Goal: Information Seeking & Learning: Check status

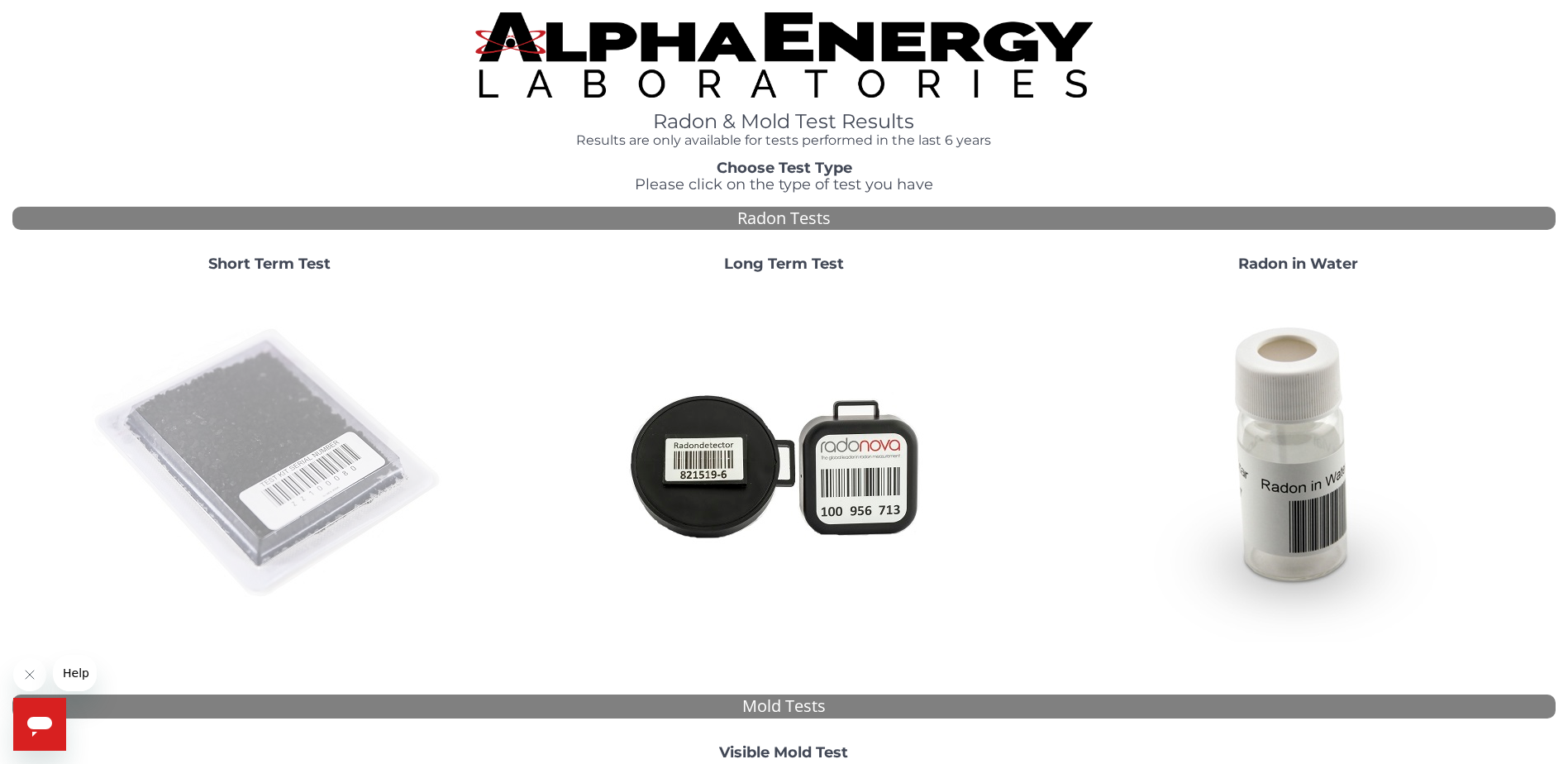
click at [239, 427] on img at bounding box center [270, 464] width 355 height 355
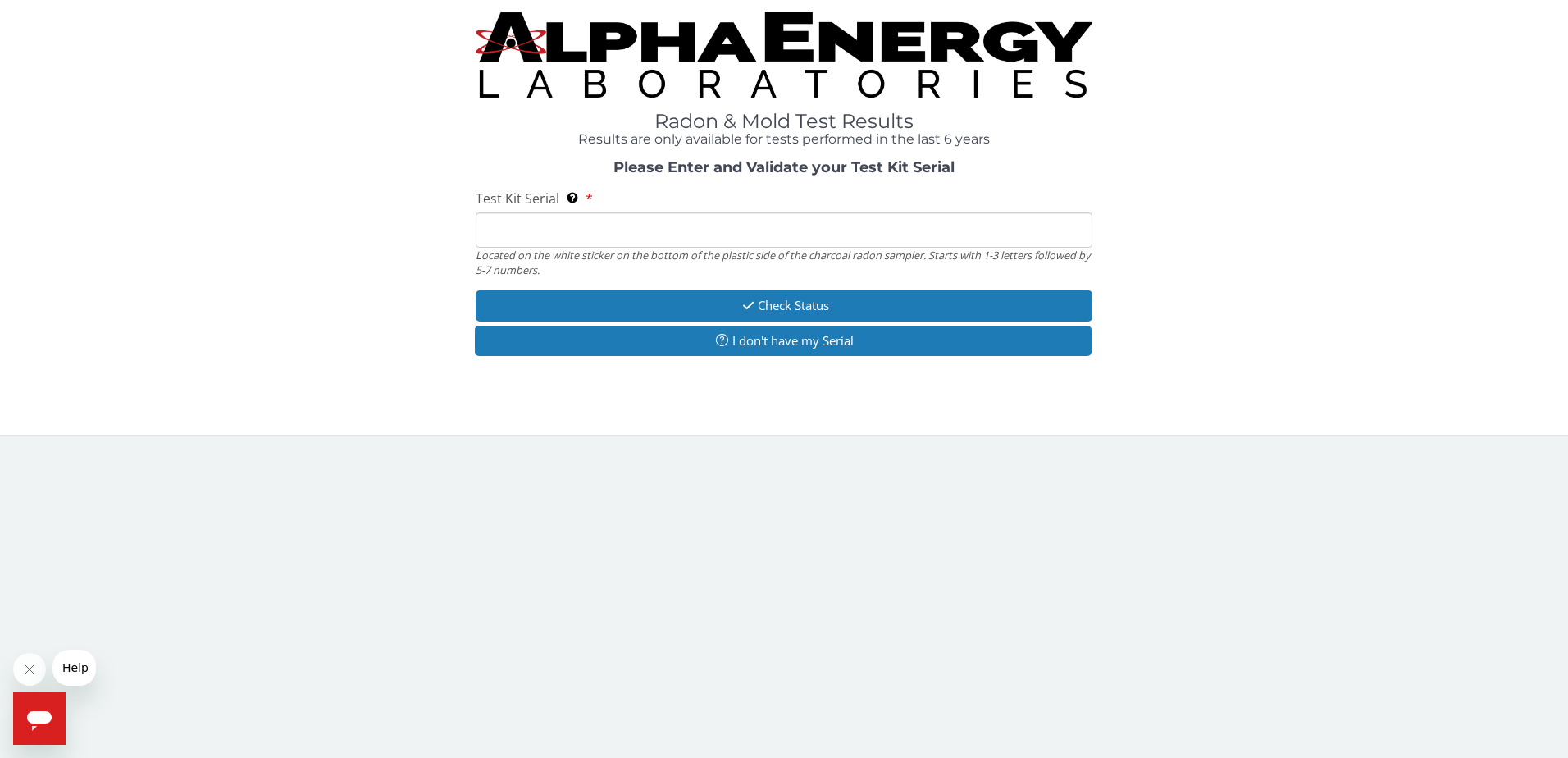
click at [524, 235] on input "Test Kit Serial Located on the white sticker on the bottom of the plastic side …" at bounding box center [784, 230] width 617 height 36
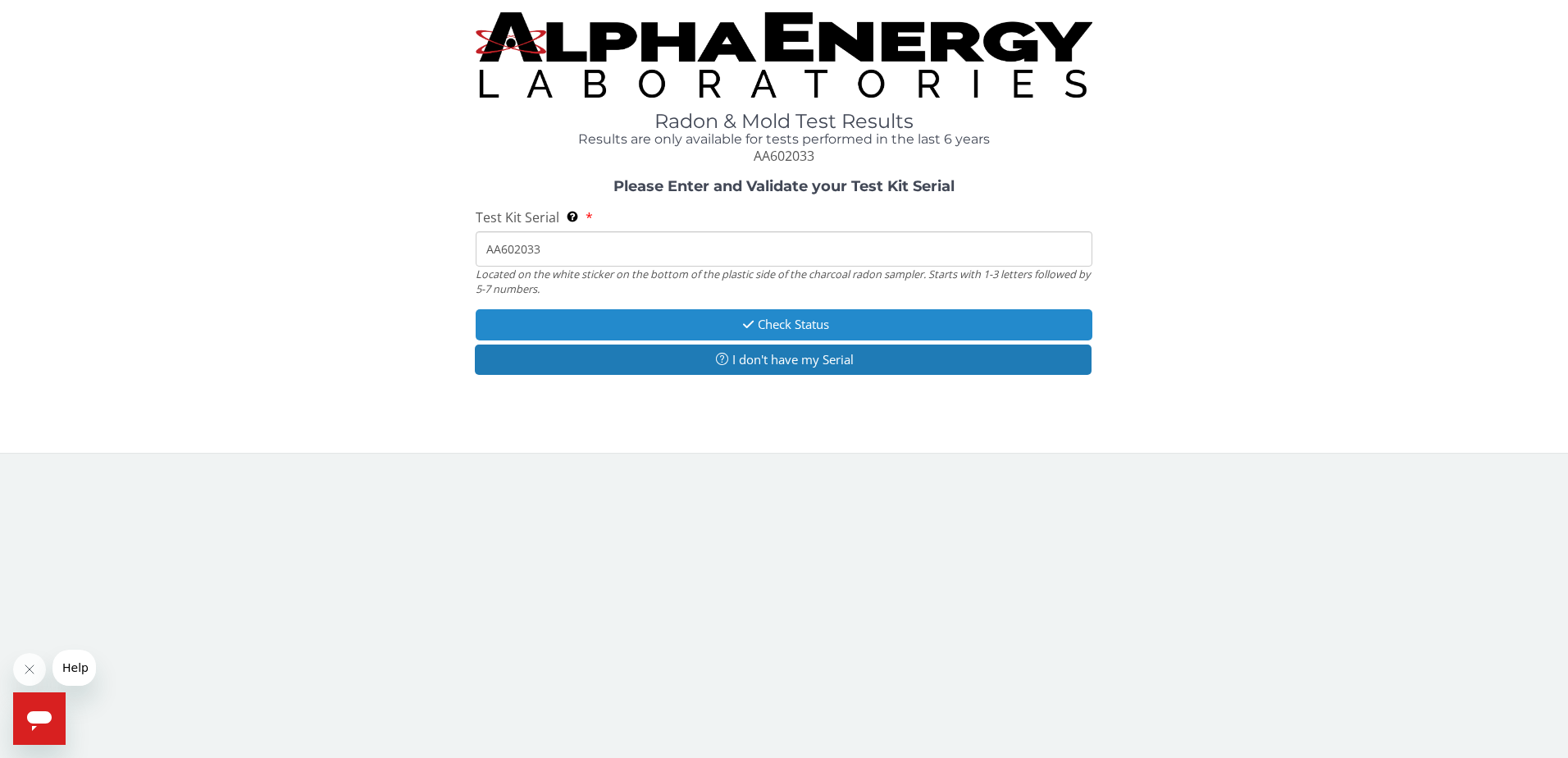
type input "AA602033"
click at [803, 322] on button "Check Status" at bounding box center [784, 324] width 617 height 30
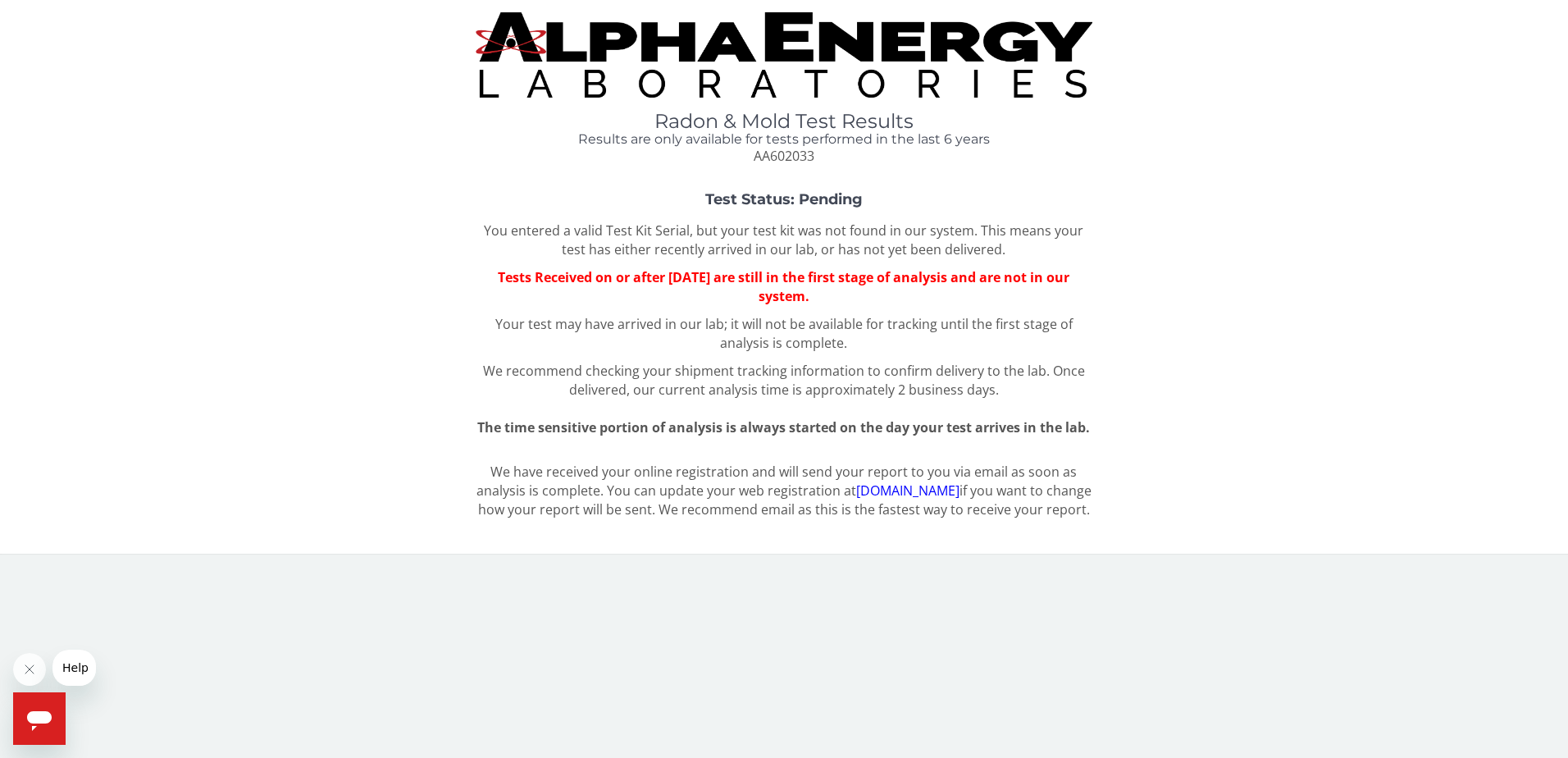
click at [959, 490] on link "[DOMAIN_NAME]" at bounding box center [907, 490] width 103 height 18
